Goal: Find specific page/section: Find specific page/section

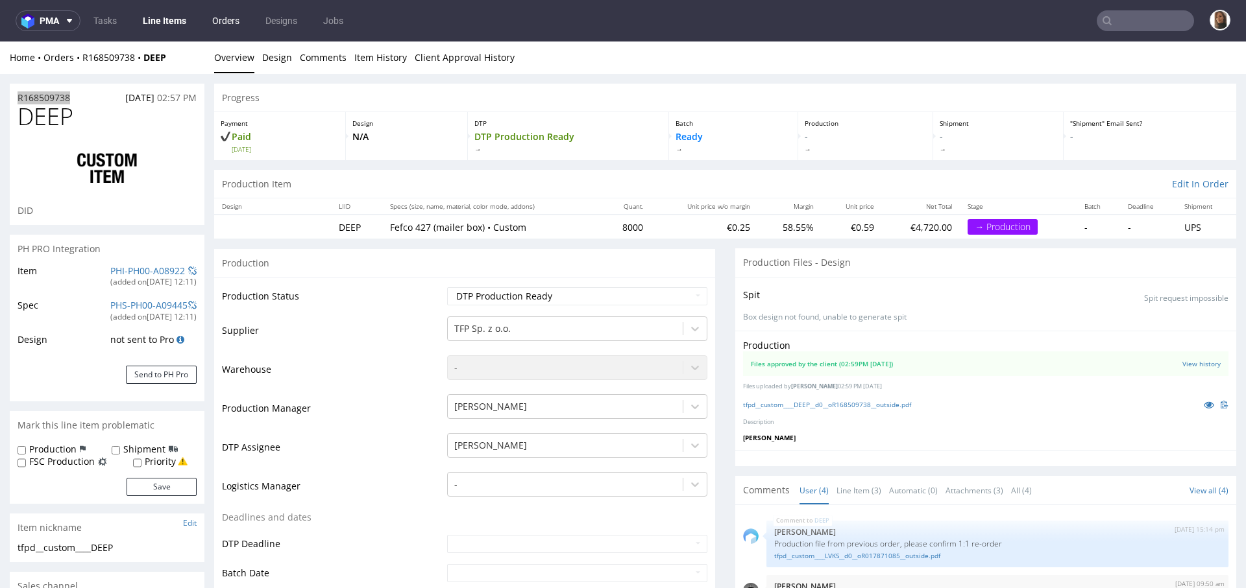
scroll to position [33, 0]
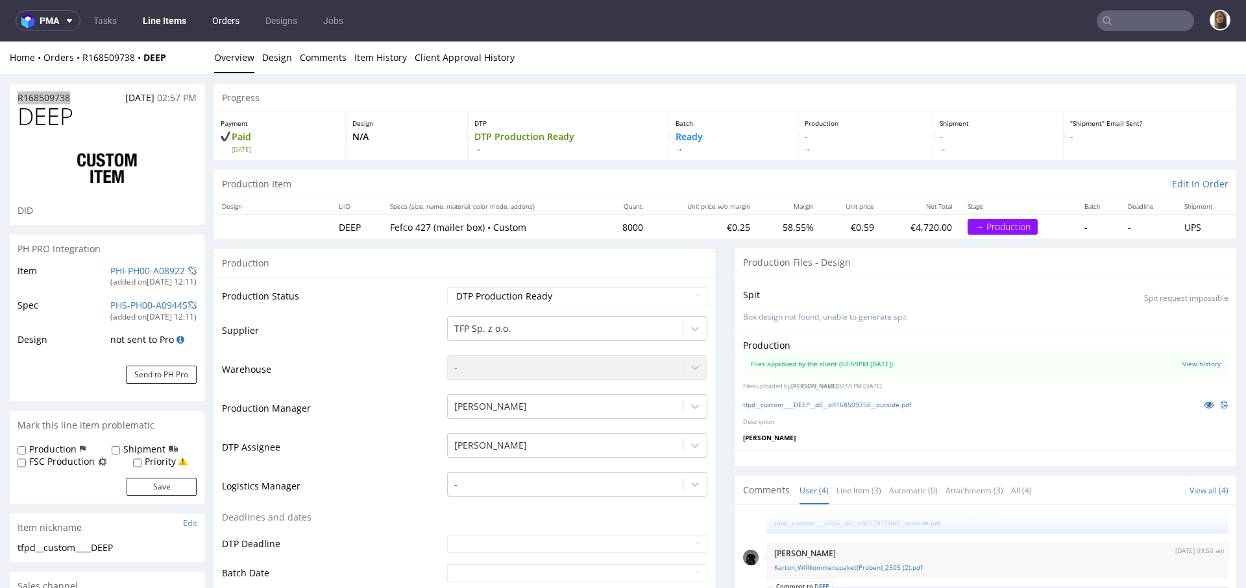
click at [215, 20] on link "Orders" at bounding box center [225, 20] width 43 height 21
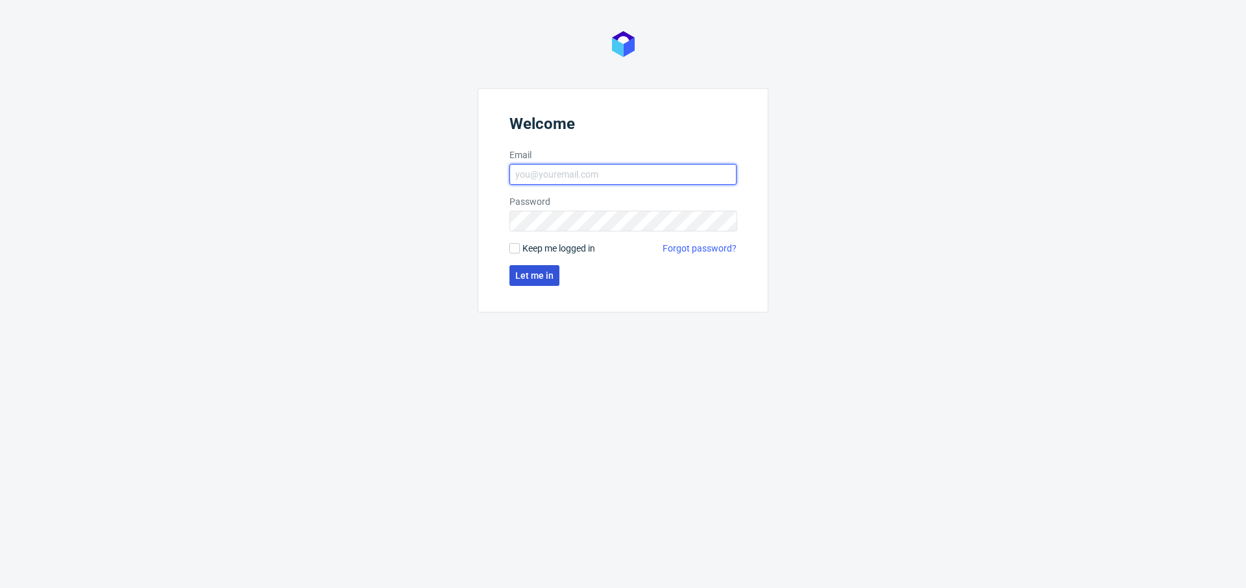
type input "[PERSON_NAME][EMAIL_ADDRESS][PERSON_NAME][DOMAIN_NAME]"
click at [533, 275] on span "Let me in" at bounding box center [534, 275] width 38 height 9
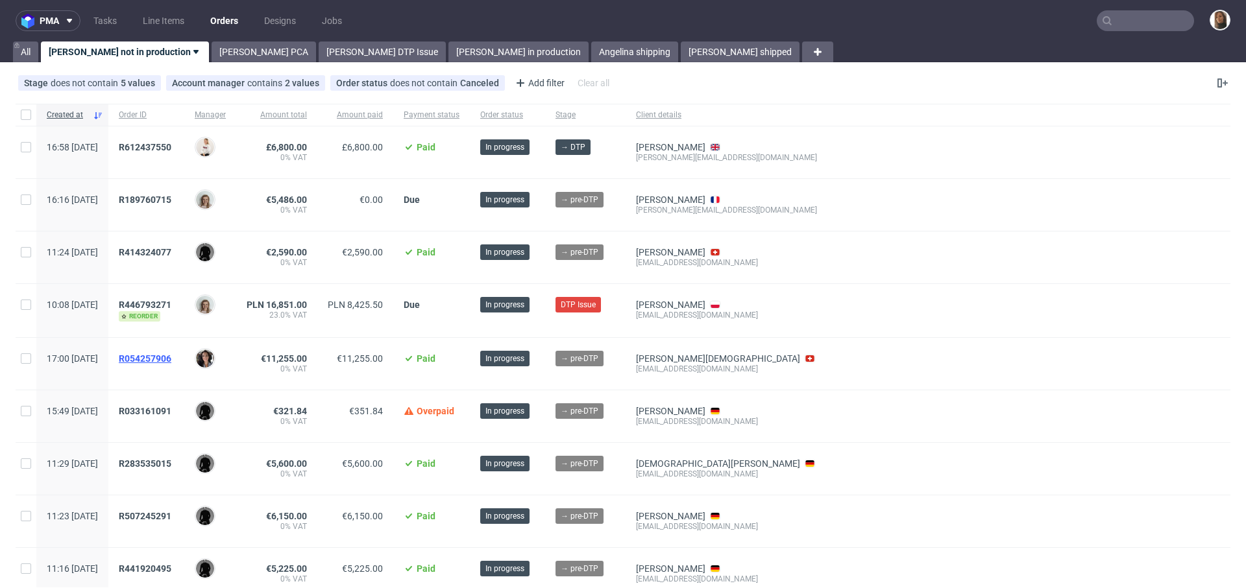
click at [171, 357] on span "R054257906" at bounding box center [145, 359] width 53 height 10
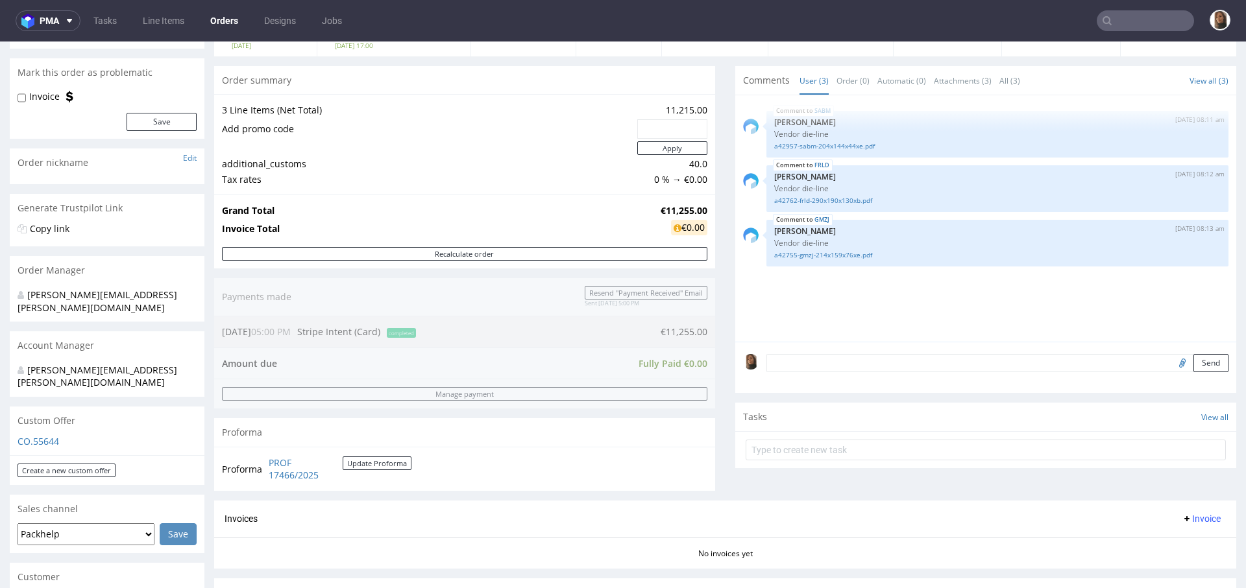
scroll to position [244, 0]
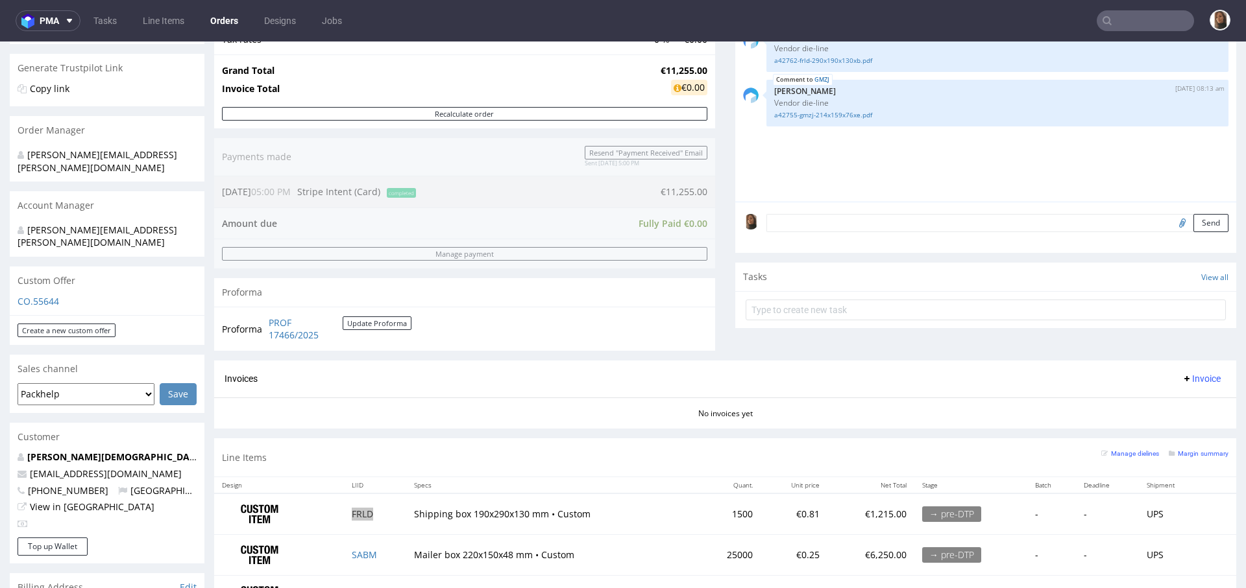
click at [208, 19] on link "Orders" at bounding box center [223, 20] width 43 height 21
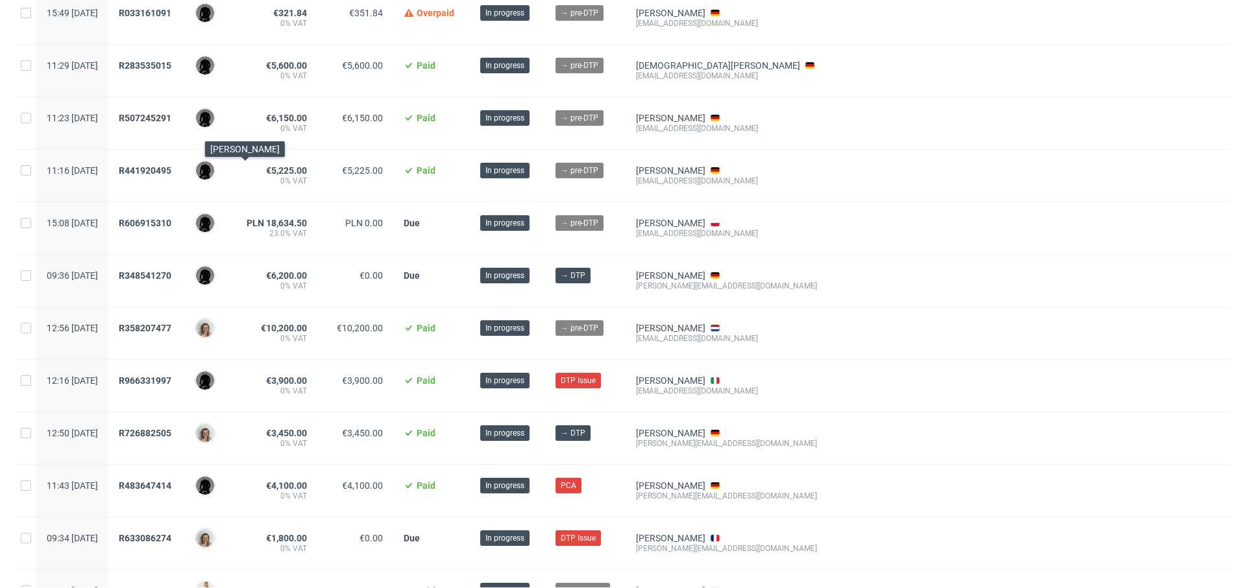
scroll to position [685, 0]
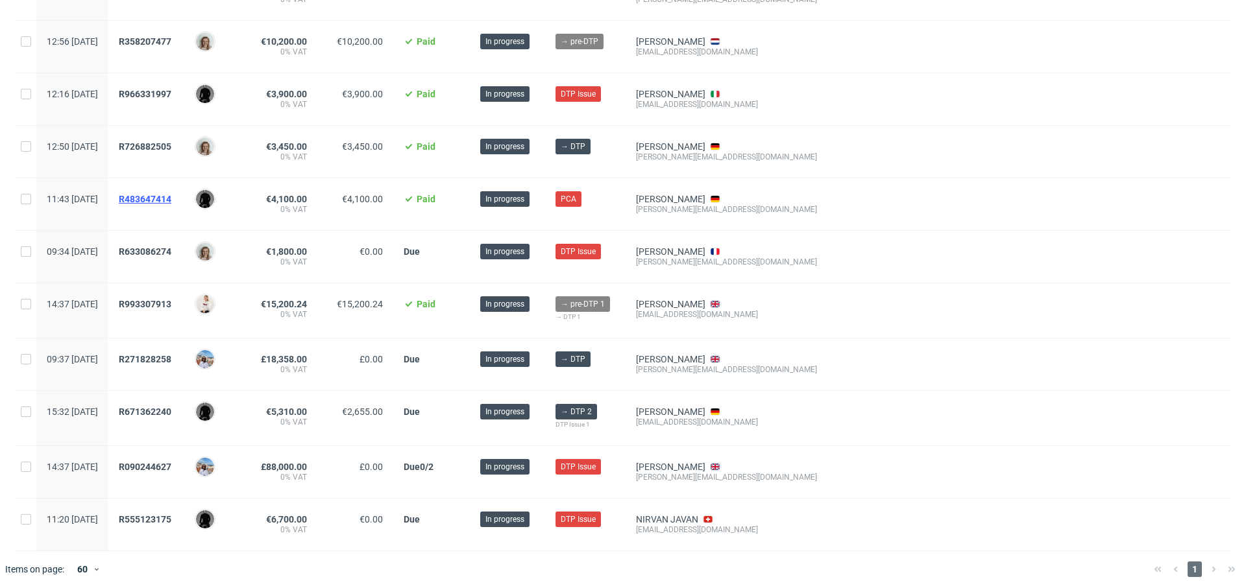
click at [171, 194] on span "R483647414" at bounding box center [145, 199] width 53 height 10
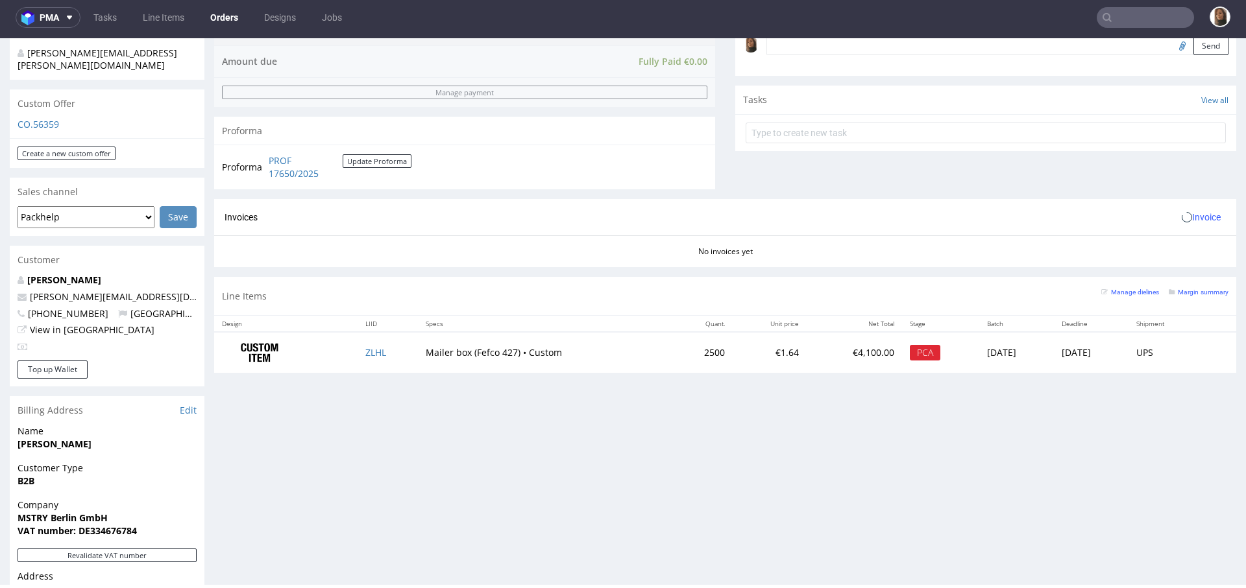
scroll to position [478, 0]
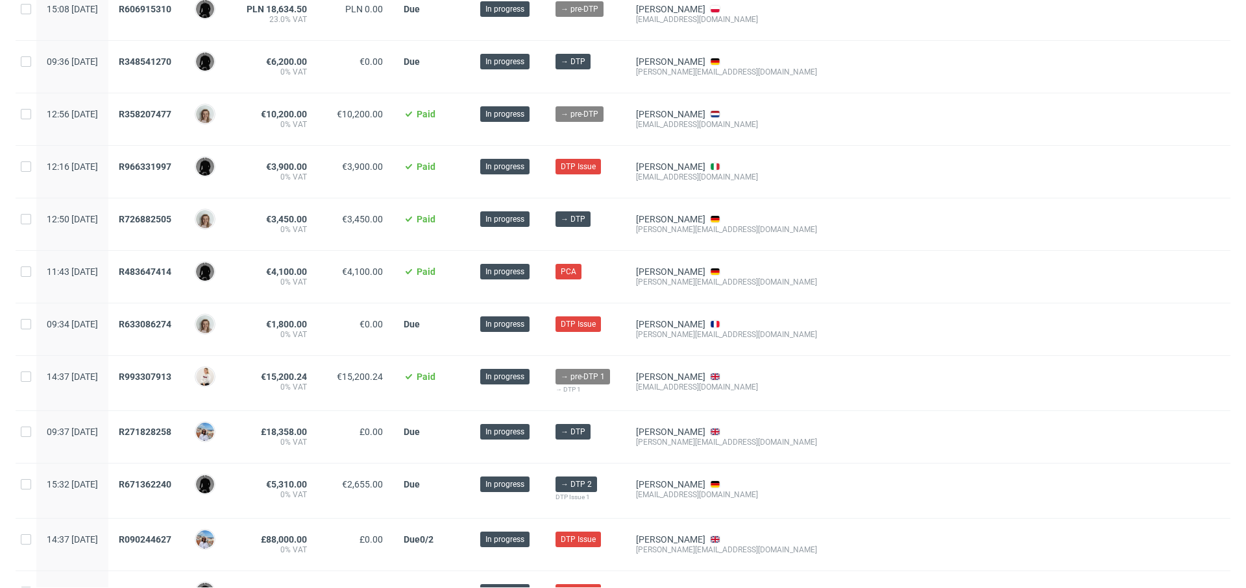
scroll to position [685, 0]
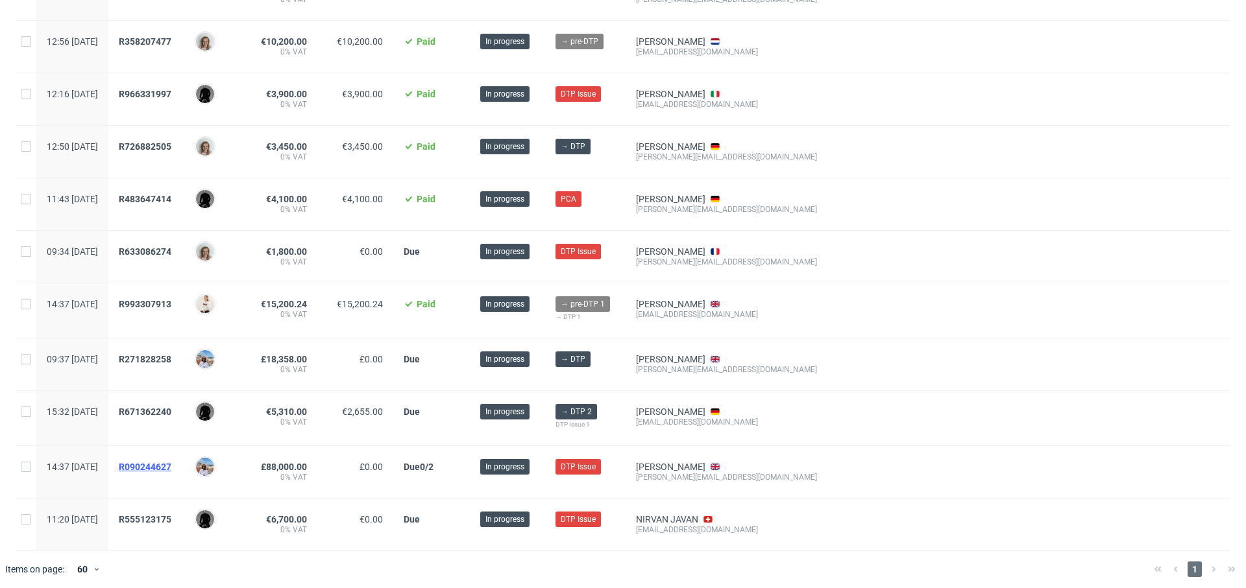
click at [171, 463] on span "R090244627" at bounding box center [145, 467] width 53 height 10
click at [171, 407] on span "R671362240" at bounding box center [145, 412] width 53 height 10
click at [171, 357] on span "R271828258" at bounding box center [145, 359] width 53 height 10
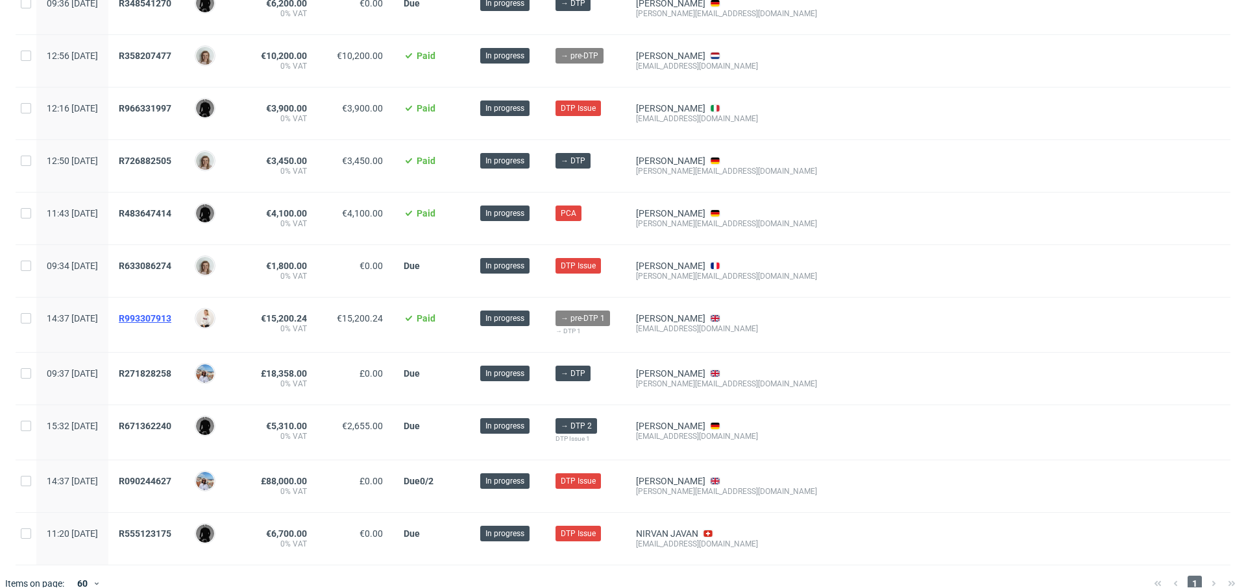
scroll to position [619, 0]
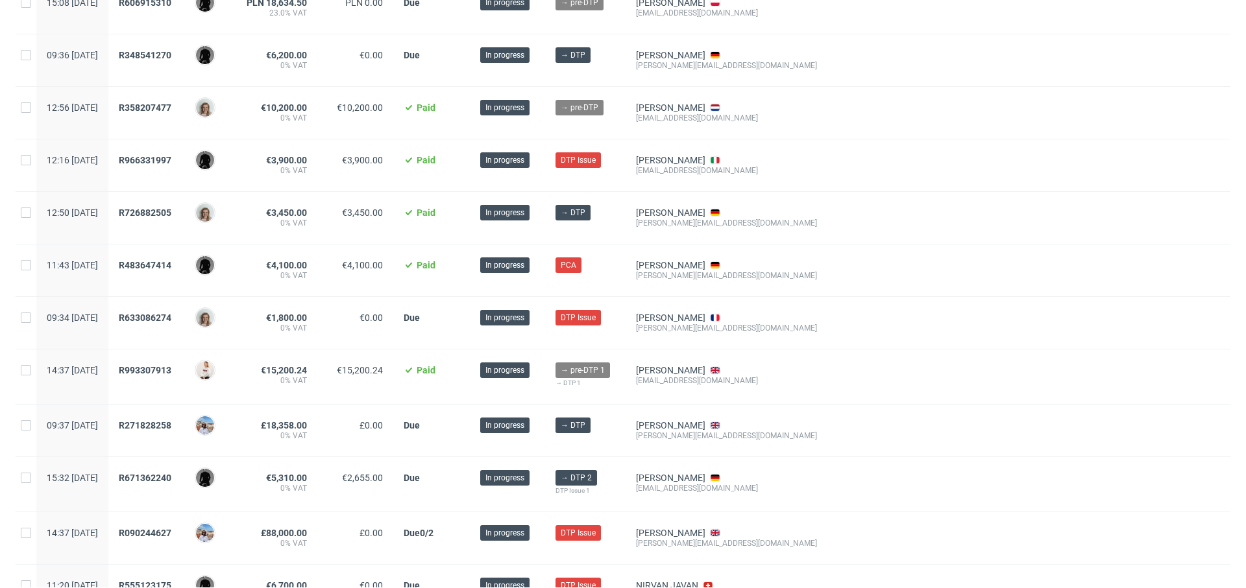
click at [726, 327] on div "gabrielle@prokopton.co" at bounding box center [726, 328] width 181 height 10
copy div "gabrielle@prokopton.co"
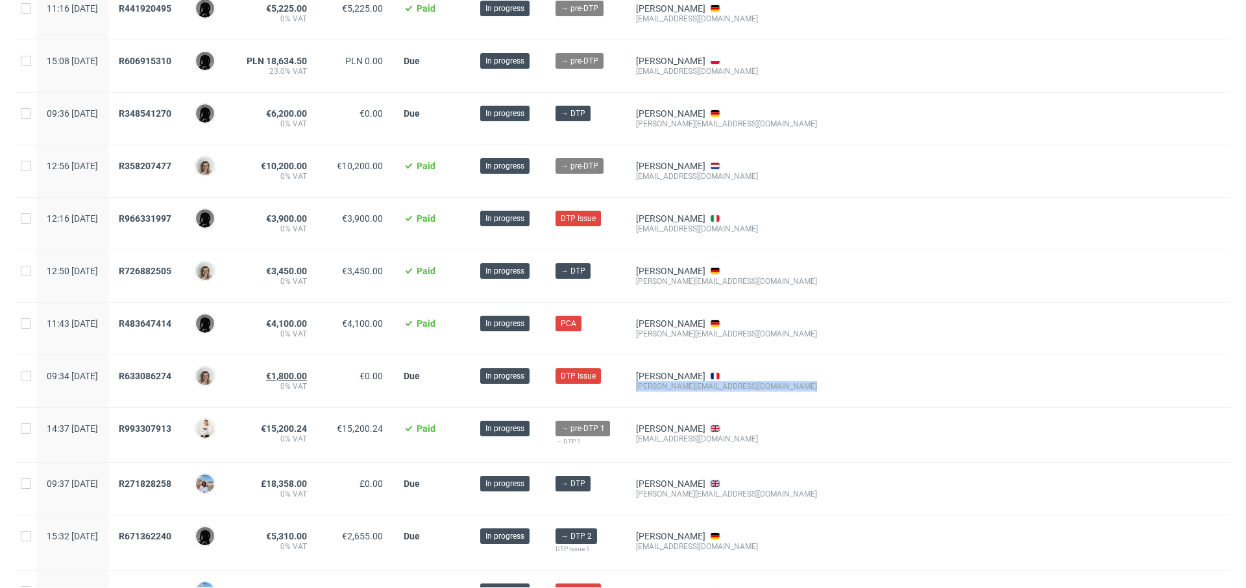
scroll to position [564, 0]
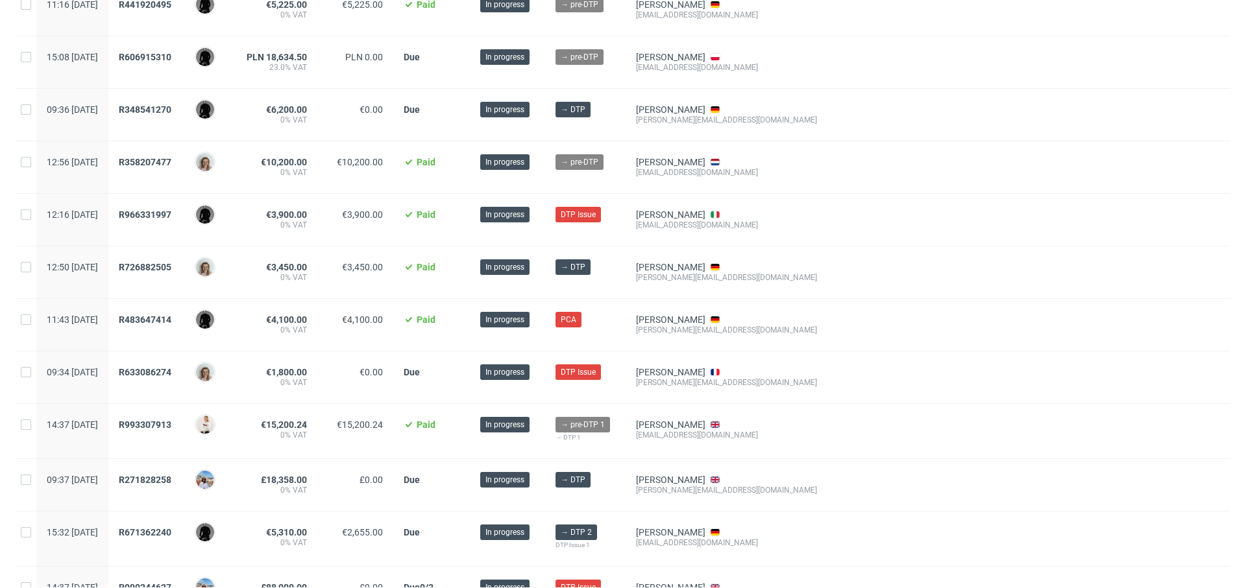
click at [697, 224] on div "matteocs95@gmail.com" at bounding box center [726, 225] width 181 height 10
copy div "matteocs95@gmail.com"
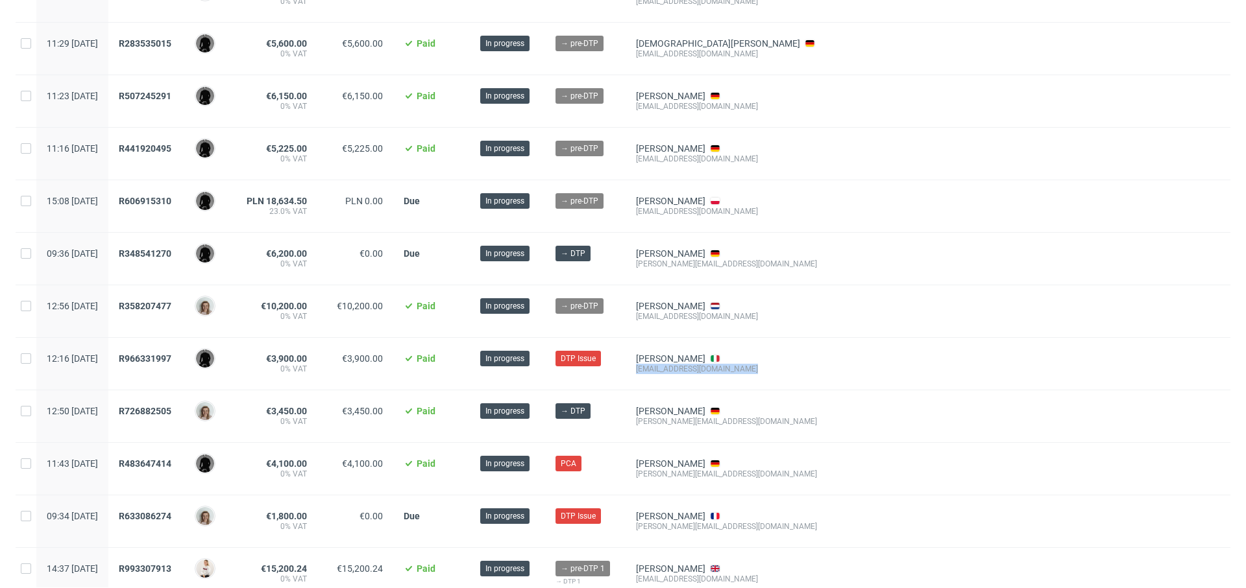
scroll to position [419, 0]
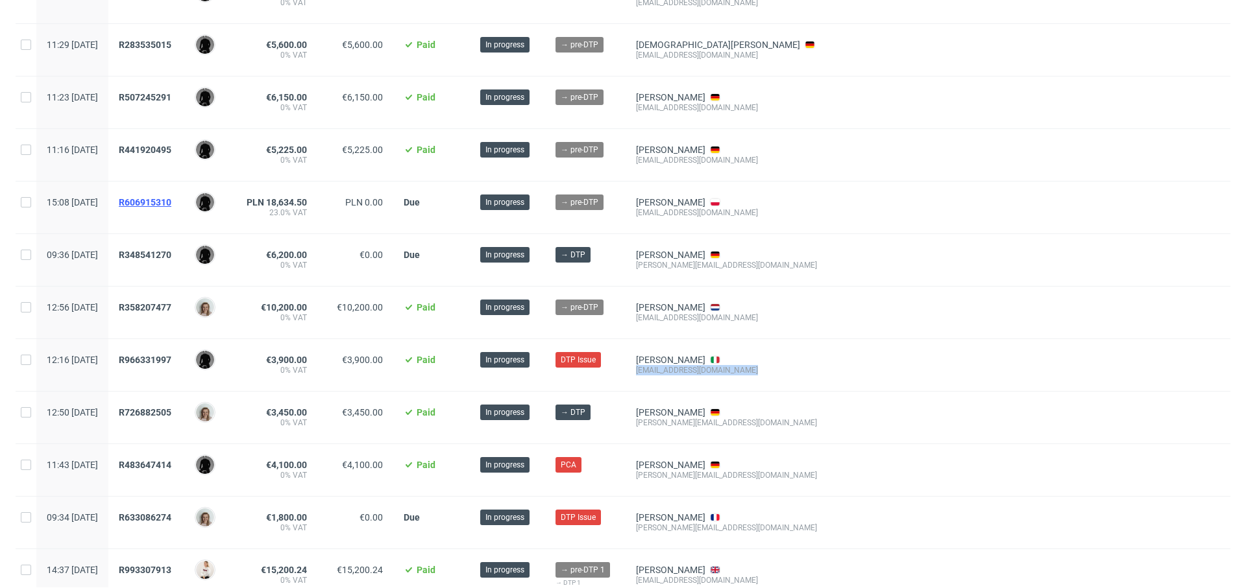
click at [171, 201] on span "R606915310" at bounding box center [145, 202] width 53 height 10
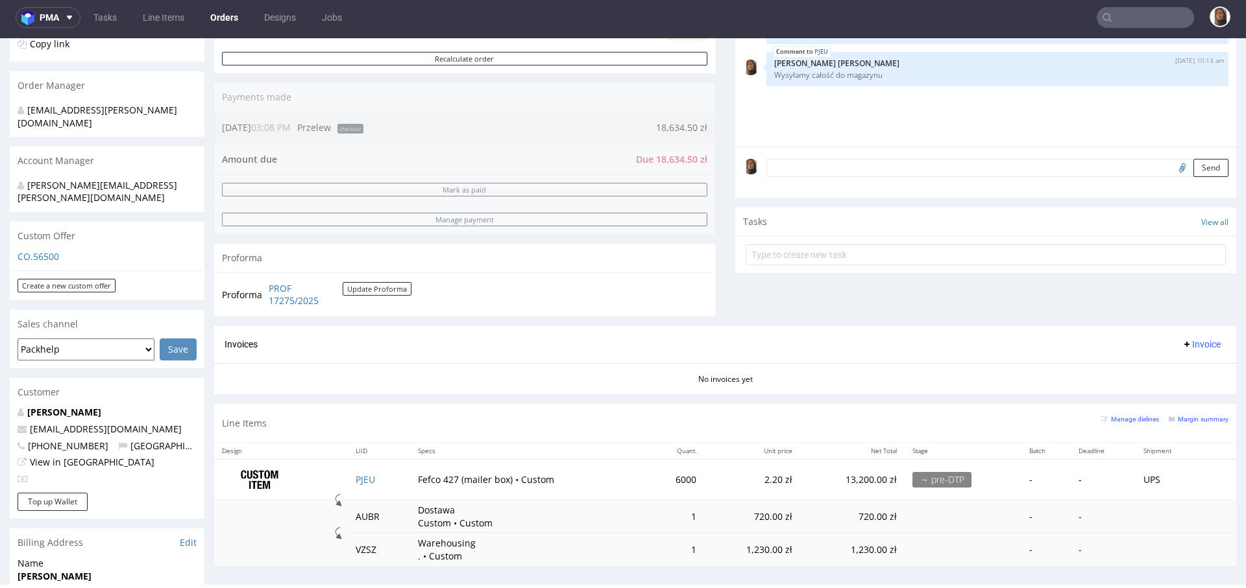
scroll to position [422, 0]
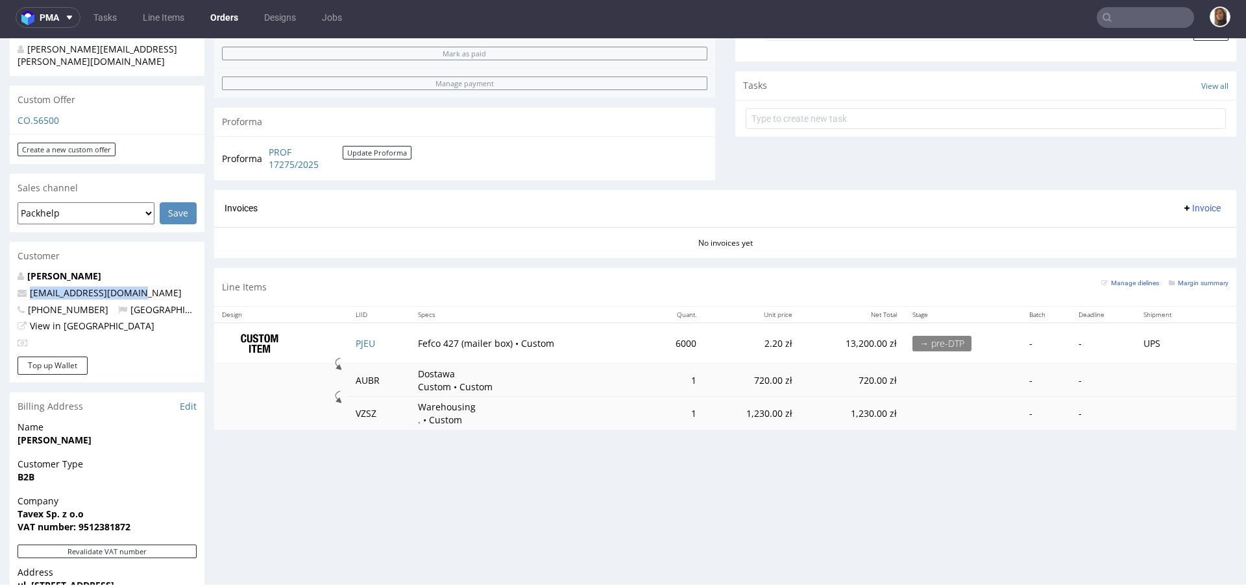
drag, startPoint x: 128, startPoint y: 266, endPoint x: 18, endPoint y: 268, distance: 111.0
click at [18, 287] on p "administracja@tavex.pl" at bounding box center [107, 293] width 179 height 13
copy span "administracja@tavex.pl"
click at [281, 158] on link "PROF 17275/2025" at bounding box center [306, 158] width 74 height 25
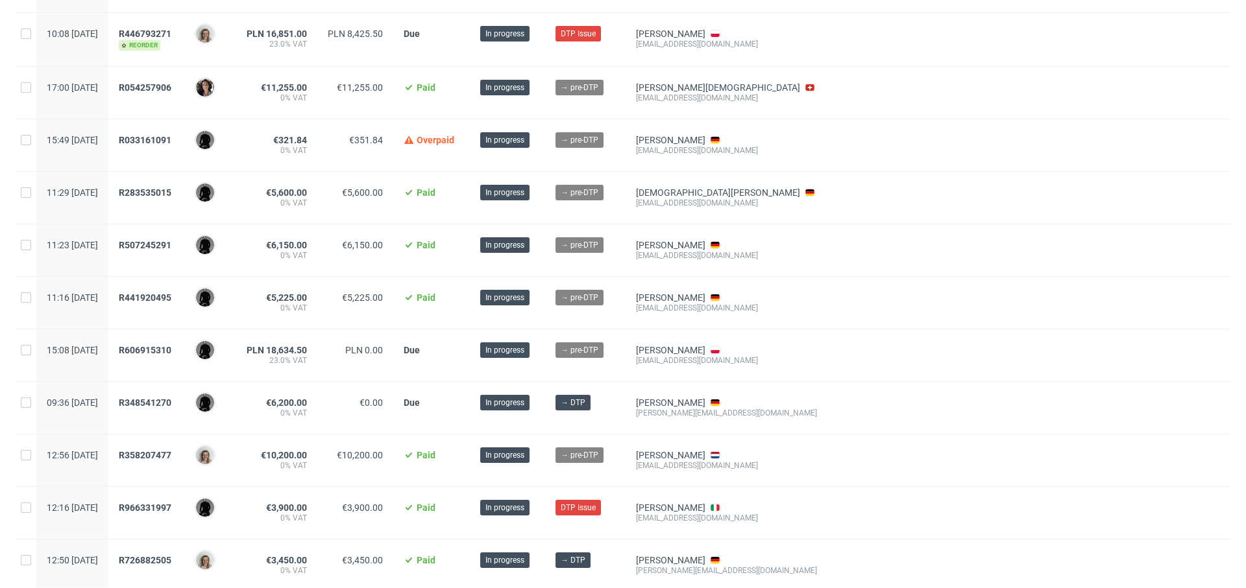
scroll to position [270, 0]
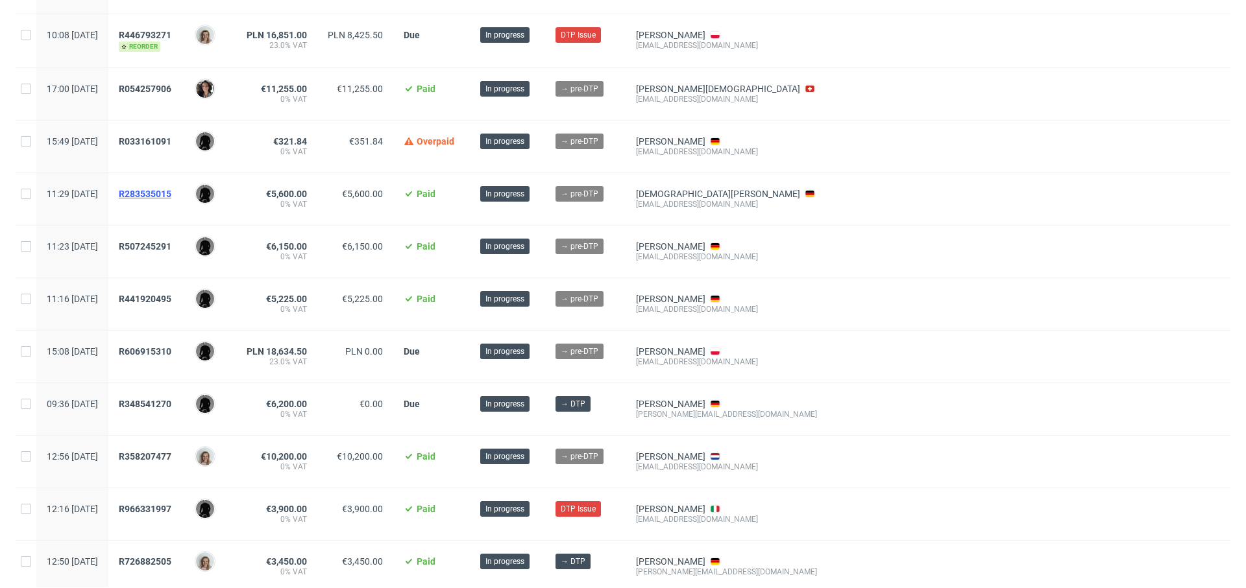
click at [160, 195] on span "R283535015" at bounding box center [145, 194] width 53 height 10
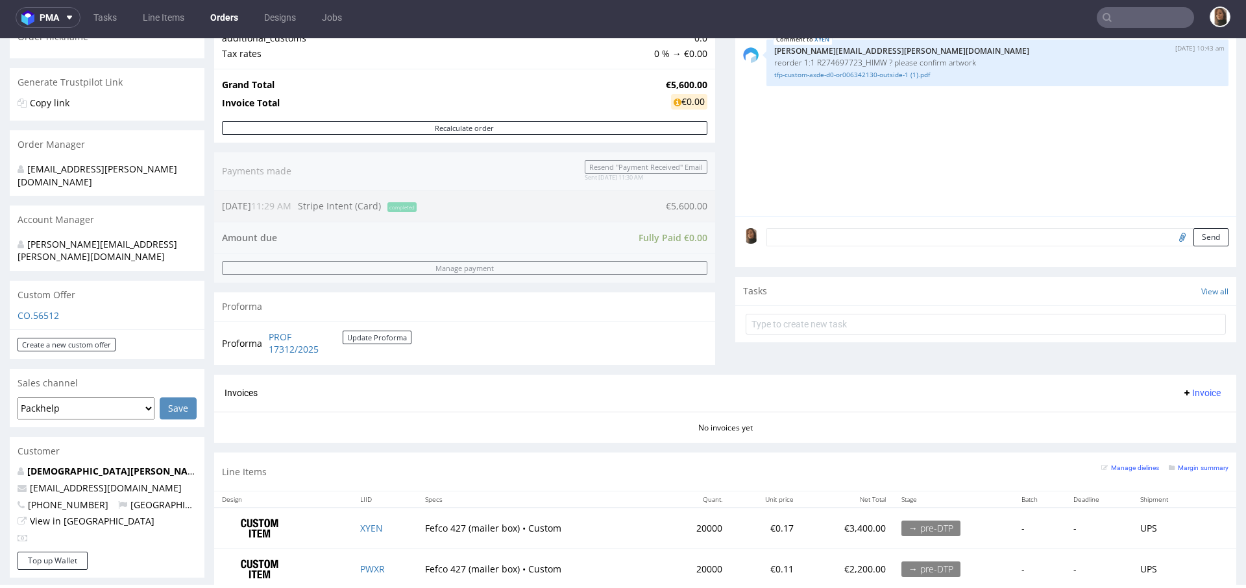
scroll to position [506, 0]
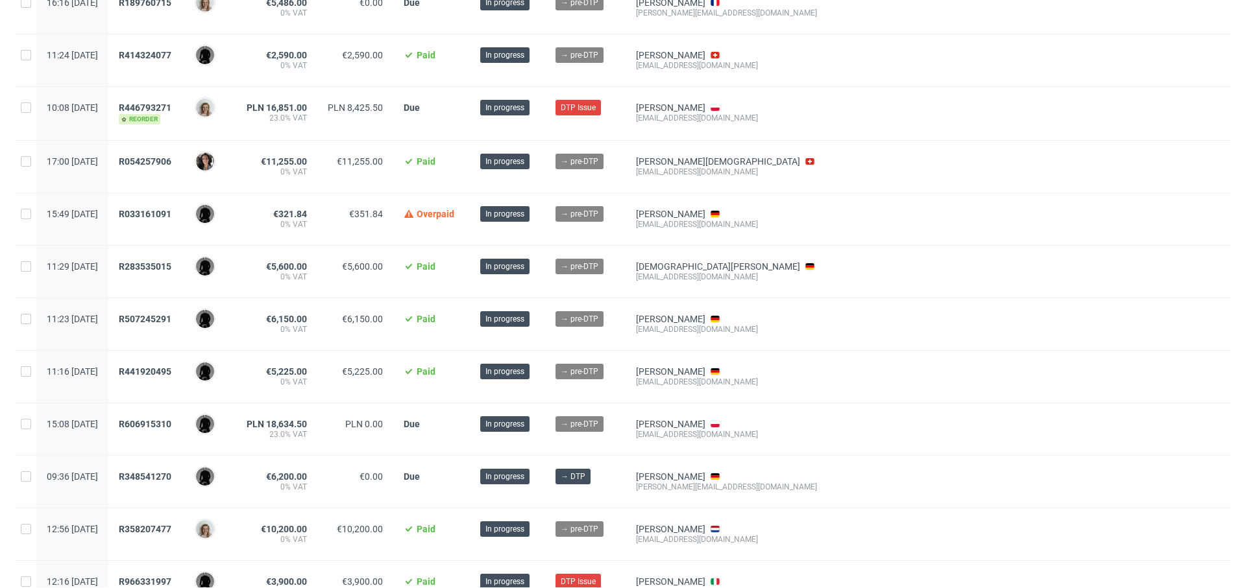
scroll to position [236, 0]
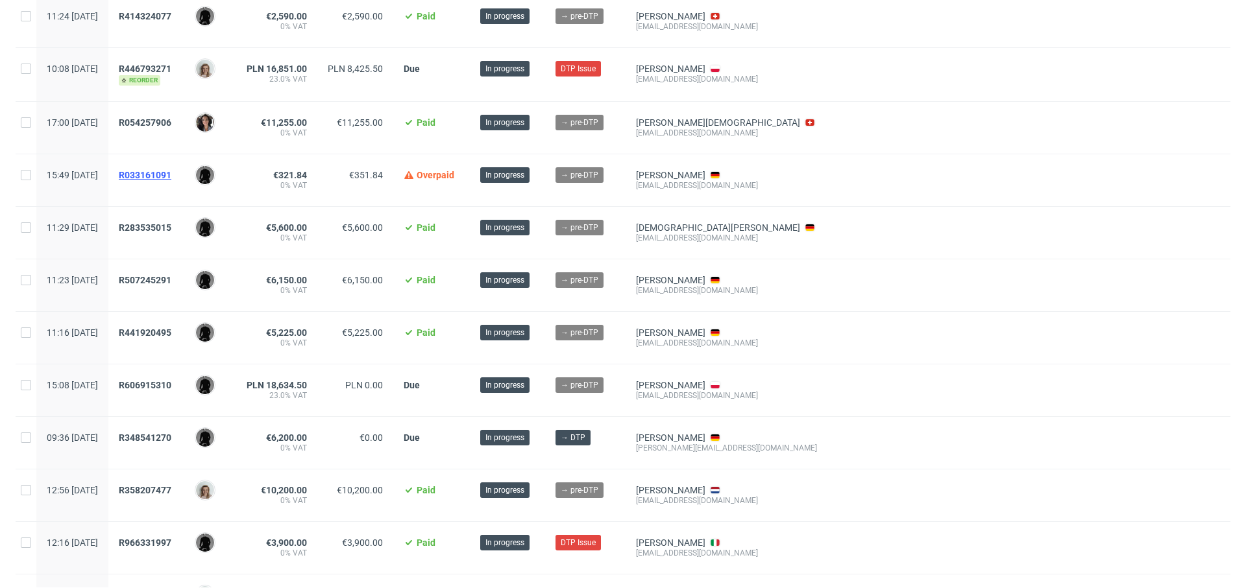
click at [171, 174] on span "R033161091" at bounding box center [145, 175] width 53 height 10
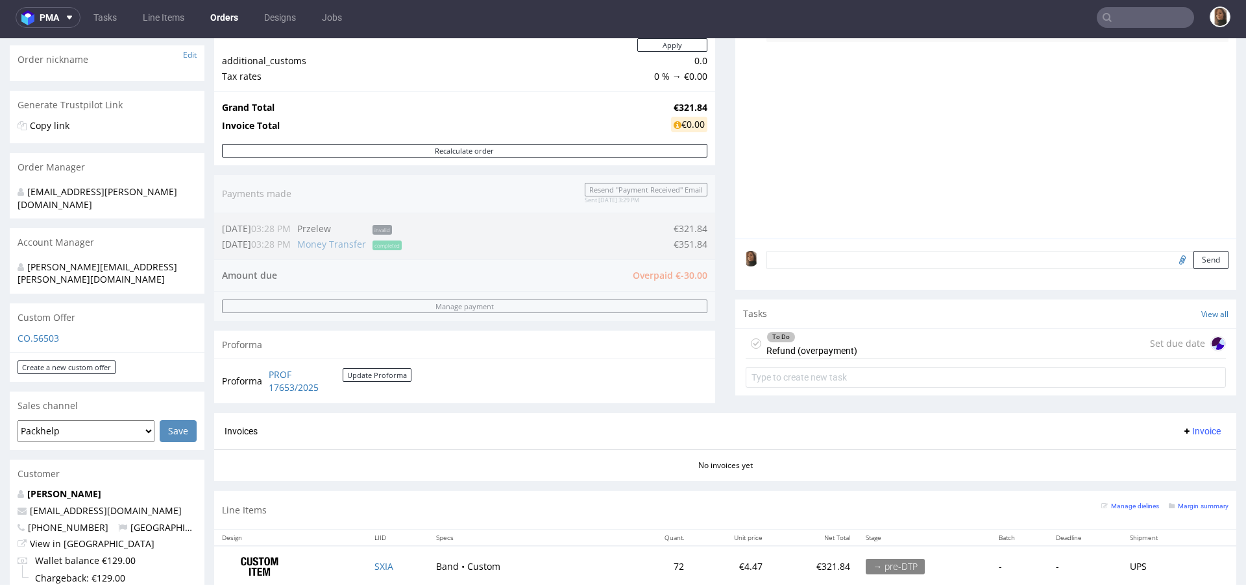
scroll to position [284, 0]
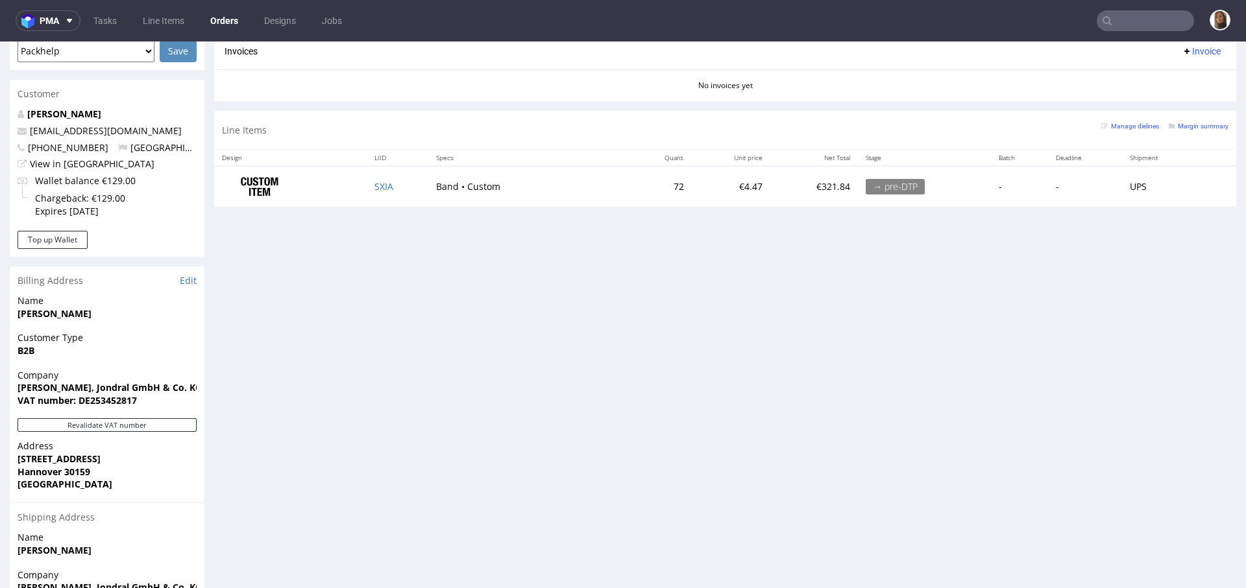
scroll to position [634, 0]
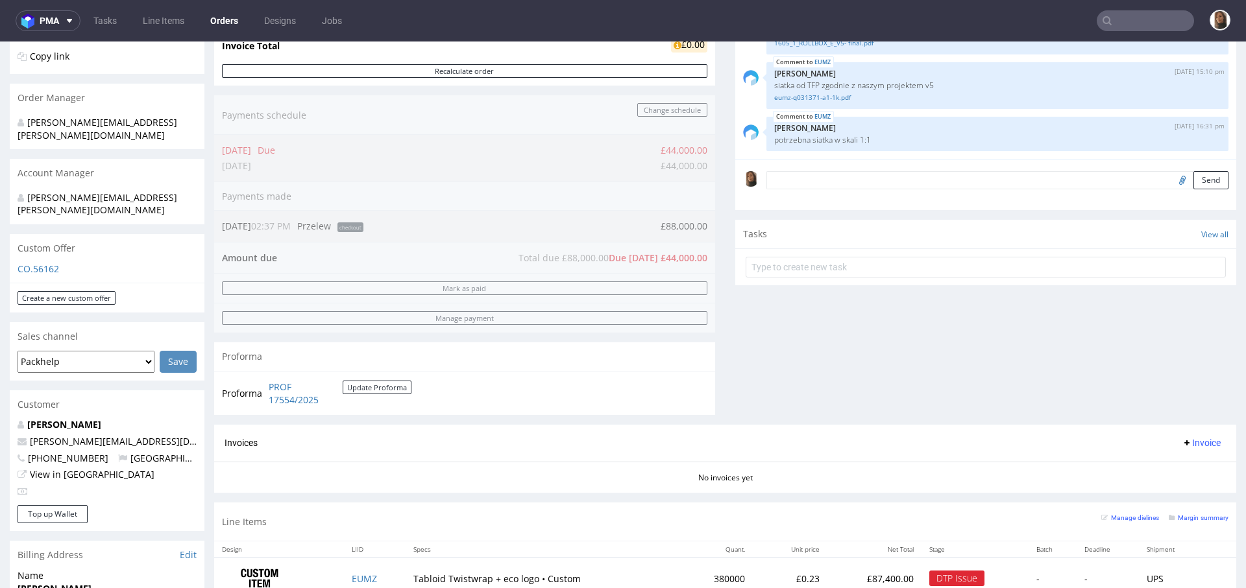
scroll to position [448, 0]
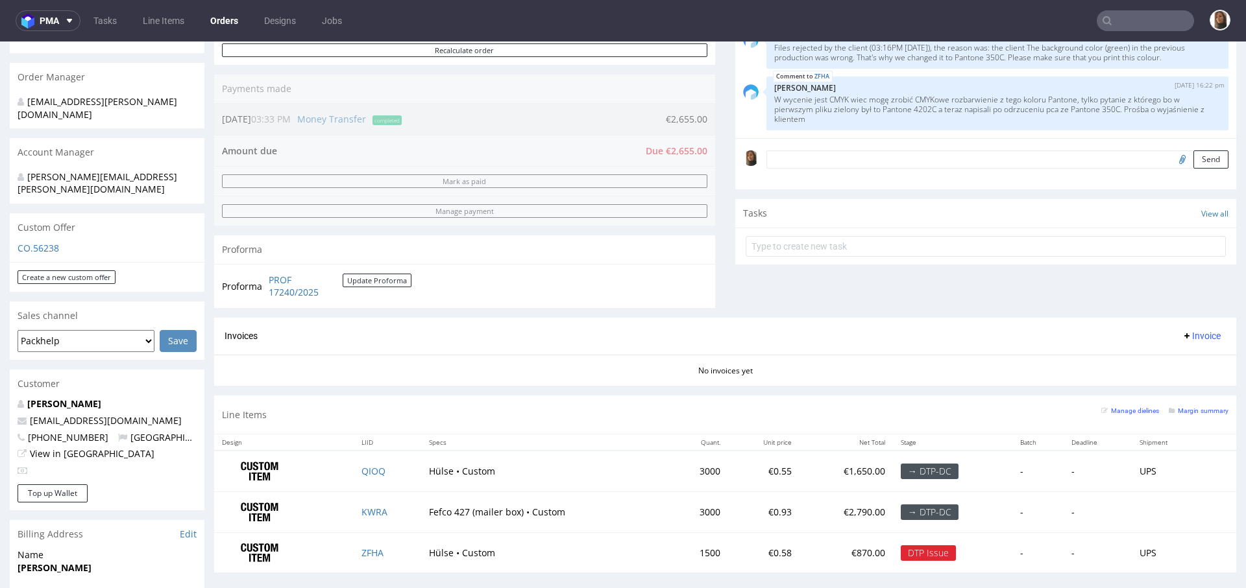
scroll to position [298, 0]
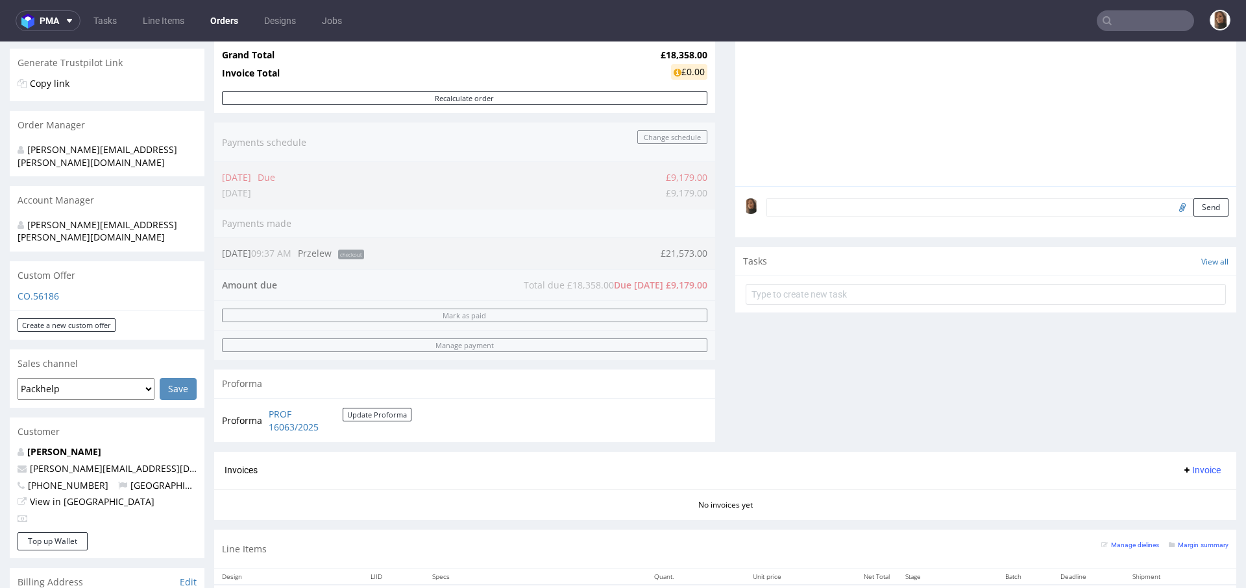
scroll to position [208, 0]
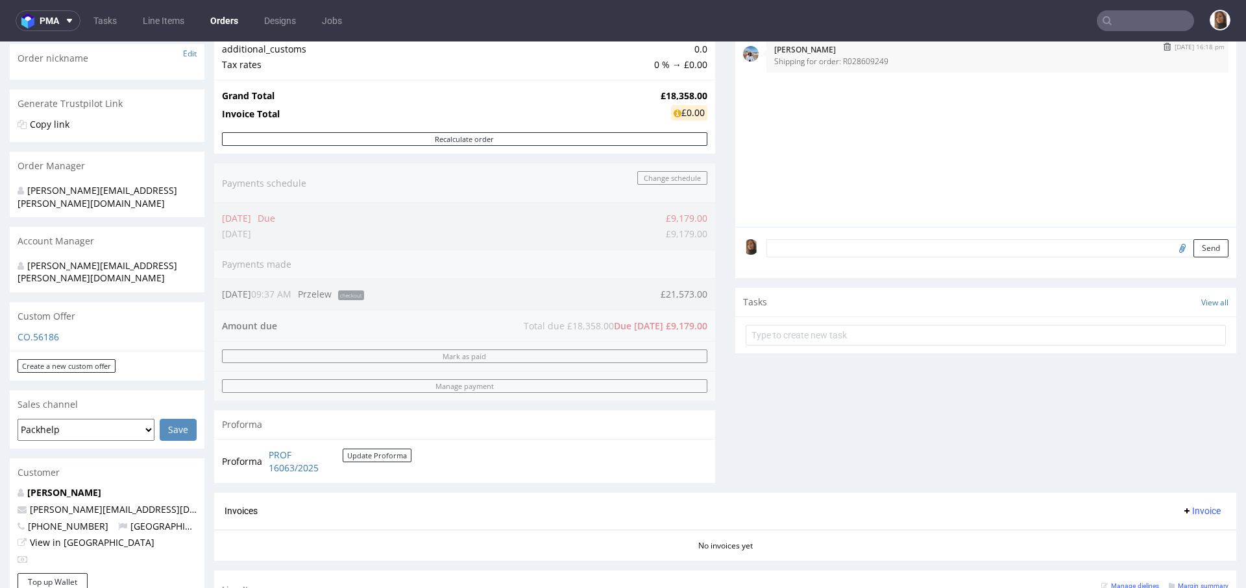
click at [847, 56] on p "Shipping for order: R028609249" at bounding box center [997, 61] width 446 height 10
copy p "R028609249"
click at [285, 459] on link "PROF 16063/2025" at bounding box center [306, 461] width 74 height 25
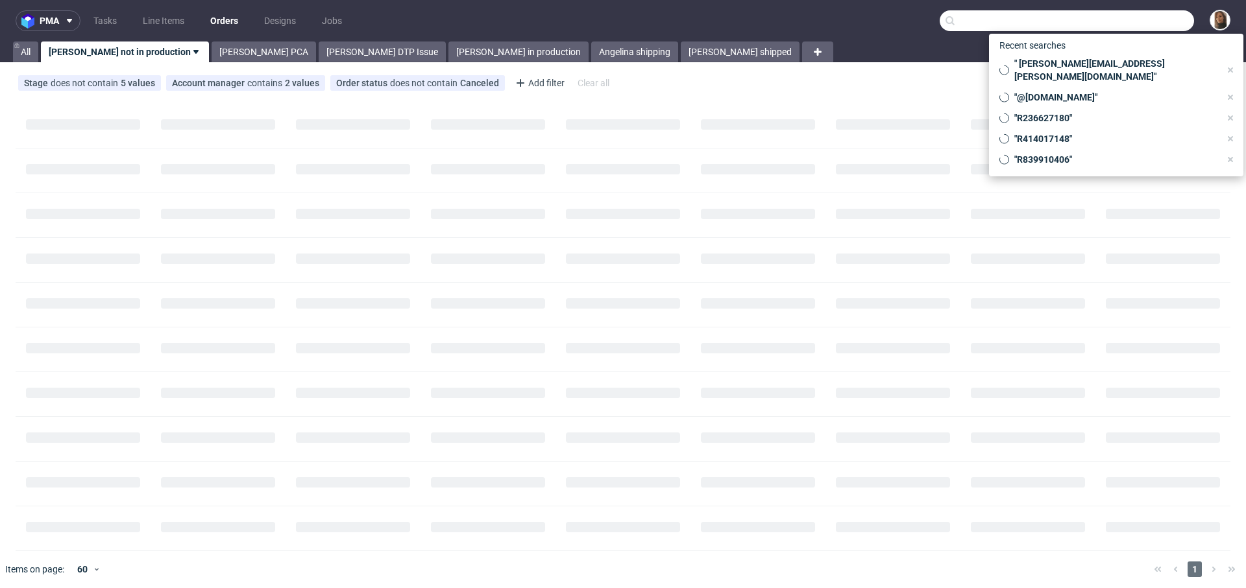
click at [1137, 17] on input "text" at bounding box center [1066, 20] width 254 height 21
paste input "R028609249"
type input "R028609249"
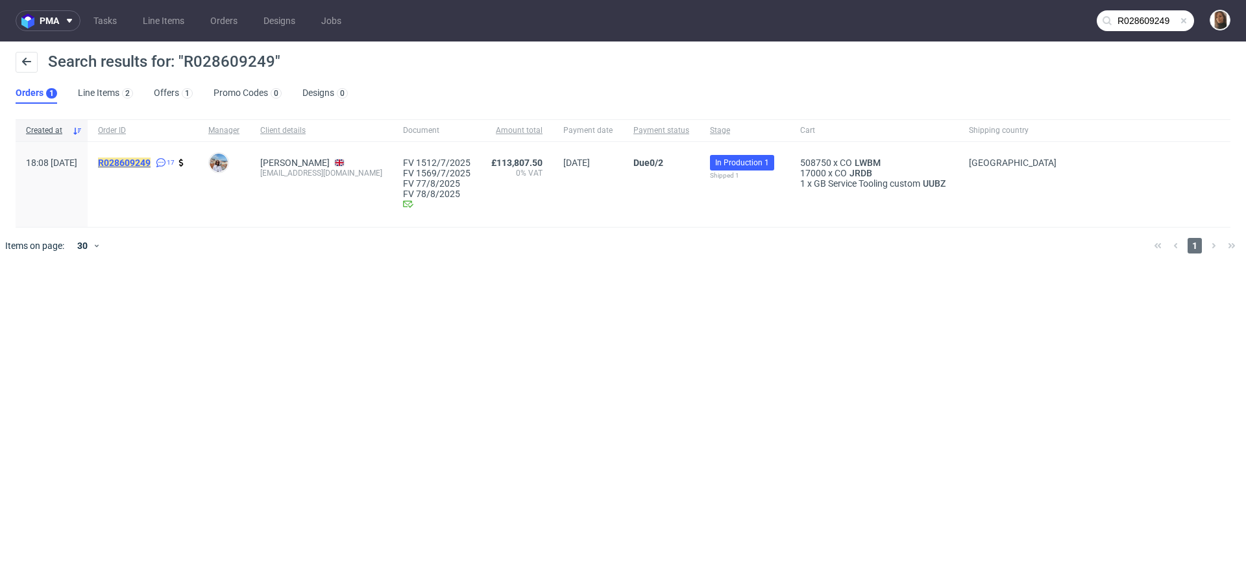
click at [151, 163] on mark "R028609249" at bounding box center [124, 163] width 53 height 10
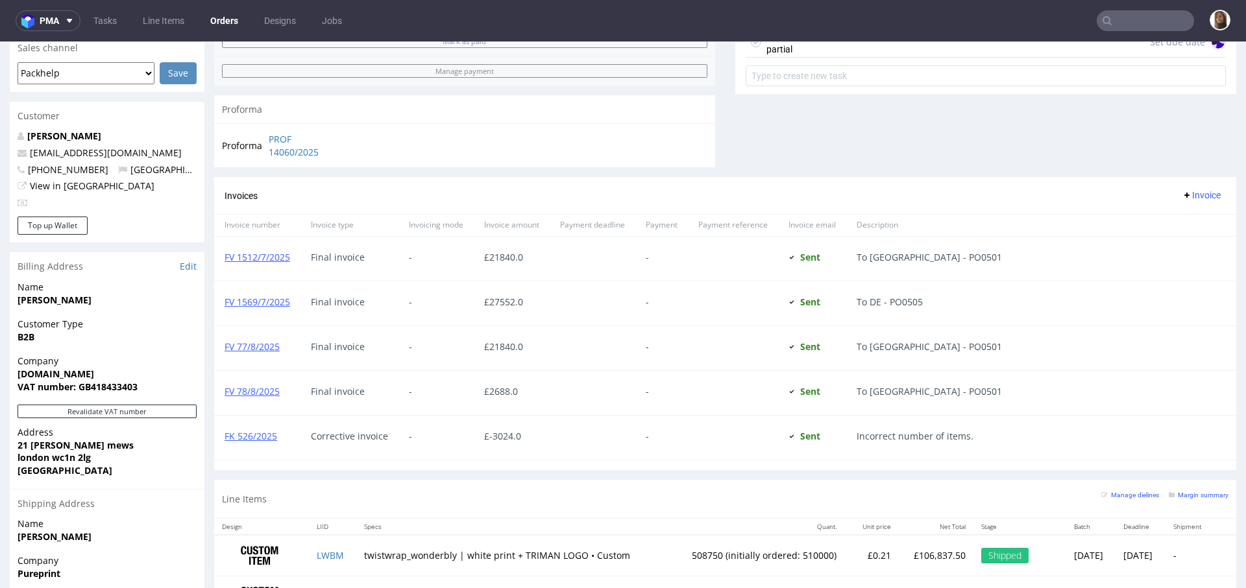
scroll to position [472, 0]
